Goal: Information Seeking & Learning: Learn about a topic

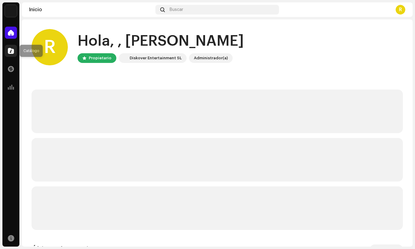
click at [13, 54] on div at bounding box center [11, 51] width 12 height 12
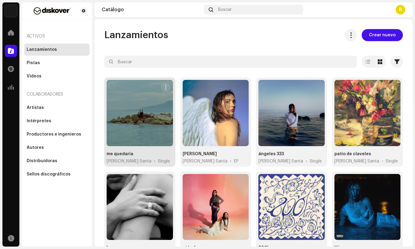
click at [115, 131] on div at bounding box center [140, 113] width 66 height 66
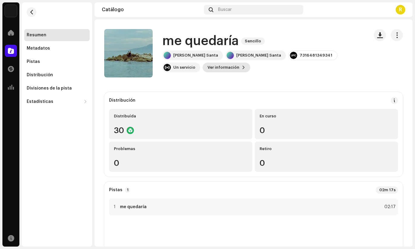
click at [203, 68] on button "Ver información" at bounding box center [227, 68] width 48 height 10
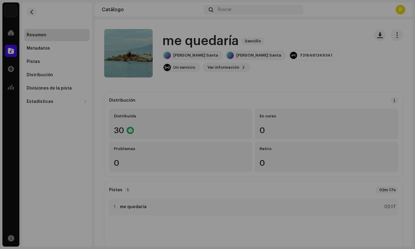
click at [336, 88] on div "me quedaría 3018872 Metadatos Distribución Idioma de metadatos Spanish Título d…" at bounding box center [207, 124] width 415 height 249
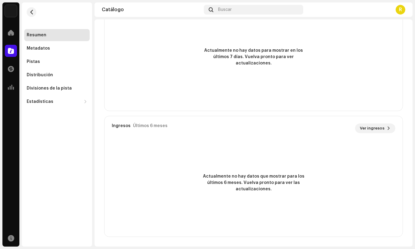
scroll to position [380, 0]
click at [38, 47] on div "Metadatos" at bounding box center [38, 48] width 23 height 5
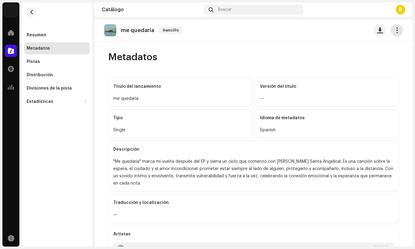
click at [392, 35] on button "button" at bounding box center [396, 30] width 12 height 12
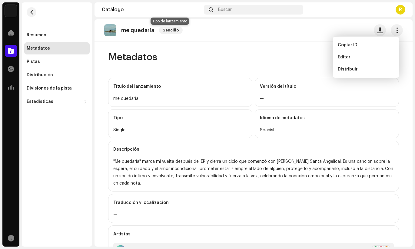
click at [174, 30] on span "Sencillo" at bounding box center [171, 30] width 24 height 7
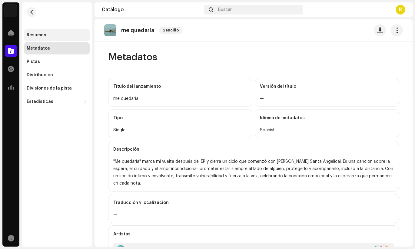
click at [34, 39] on div "Resumen" at bounding box center [56, 35] width 65 height 12
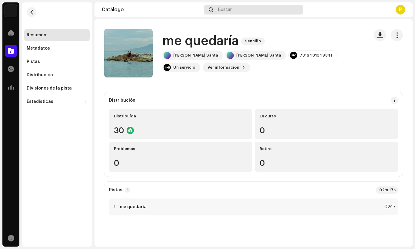
click at [219, 9] on span "Buscar" at bounding box center [225, 9] width 14 height 5
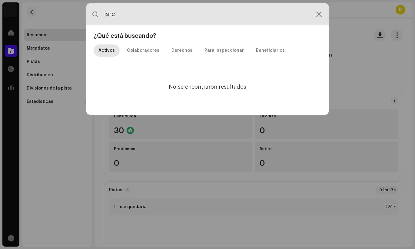
type input "isrc"
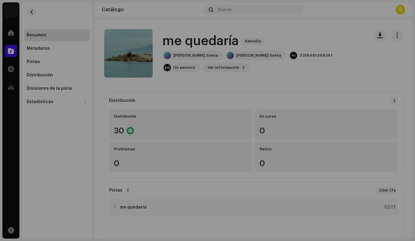
click at [60, 117] on div "isrc ¿Qué está buscando? Activos Colaboradores Derechos Para inspeccionar Benef…" at bounding box center [207, 120] width 415 height 241
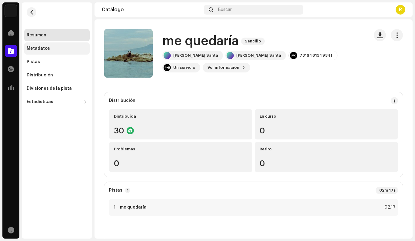
click at [51, 50] on div "Metadatos" at bounding box center [57, 48] width 61 height 5
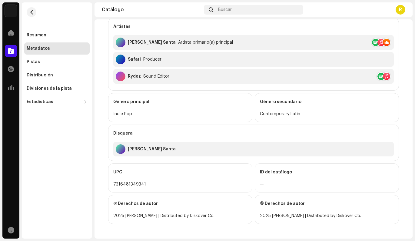
scroll to position [208, 0]
